Goal: Task Accomplishment & Management: Use online tool/utility

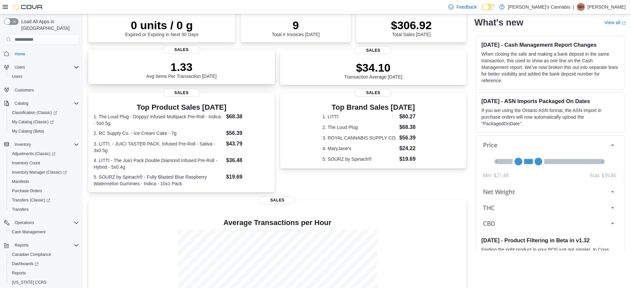
scroll to position [76, 0]
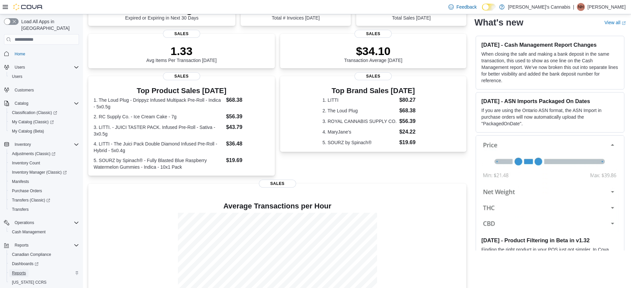
click at [21, 271] on span "Reports" at bounding box center [19, 273] width 14 height 5
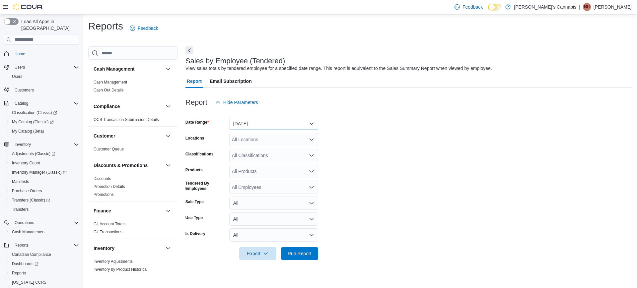
click at [306, 120] on button "[DATE]" at bounding box center [273, 123] width 89 height 13
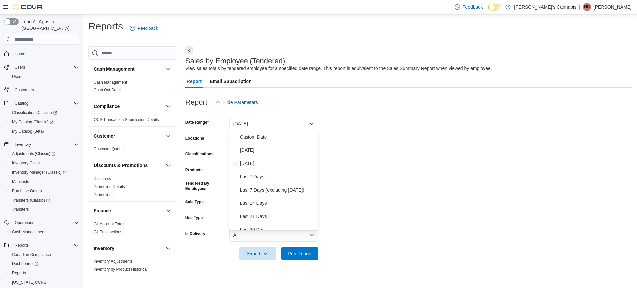
click at [383, 134] on form "Date Range [DATE] Locations All Locations Classifications All Classifications P…" at bounding box center [408, 184] width 446 height 151
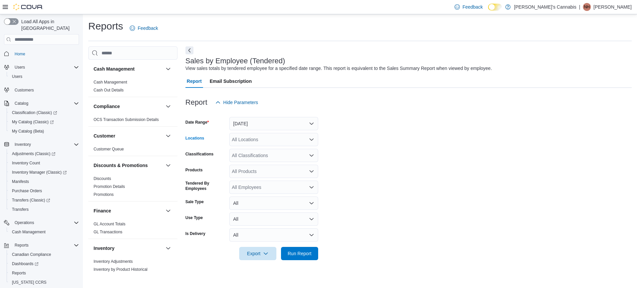
click at [264, 141] on div "All Locations" at bounding box center [273, 139] width 89 height 13
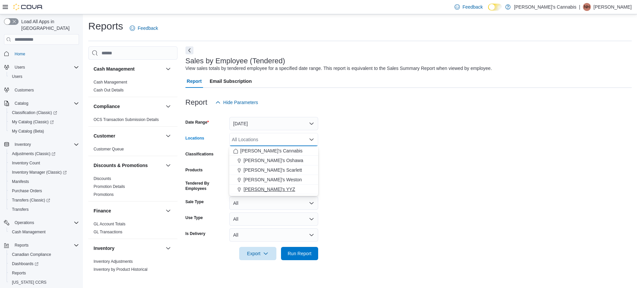
click at [261, 188] on span "[PERSON_NAME]'s YYZ" at bounding box center [269, 189] width 52 height 7
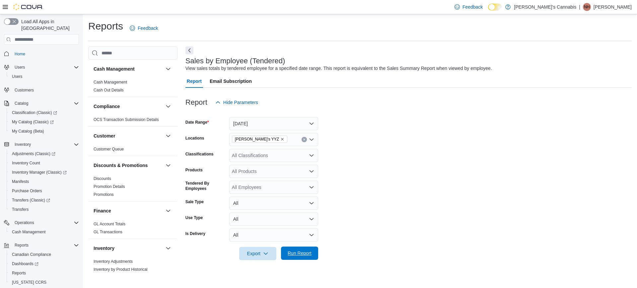
click at [300, 258] on span "Run Report" at bounding box center [299, 253] width 29 height 13
